Goal: Task Accomplishment & Management: Manage account settings

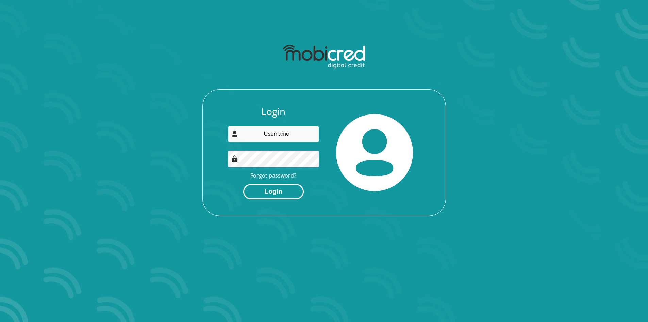
type input "[PERSON_NAME][EMAIL_ADDRESS][DOMAIN_NAME]"
click at [280, 190] on button "Login" at bounding box center [273, 191] width 61 height 15
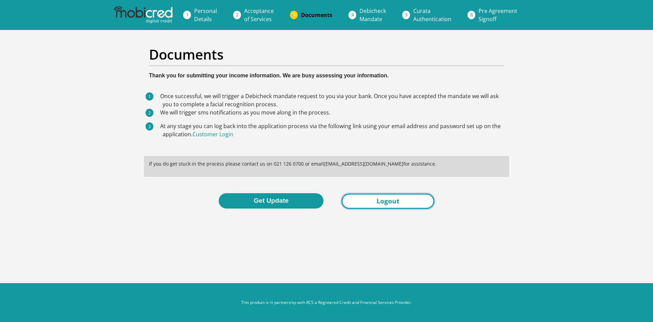
click at [392, 206] on link "Logout" at bounding box center [388, 200] width 93 height 15
